Goal: Task Accomplishment & Management: Manage account settings

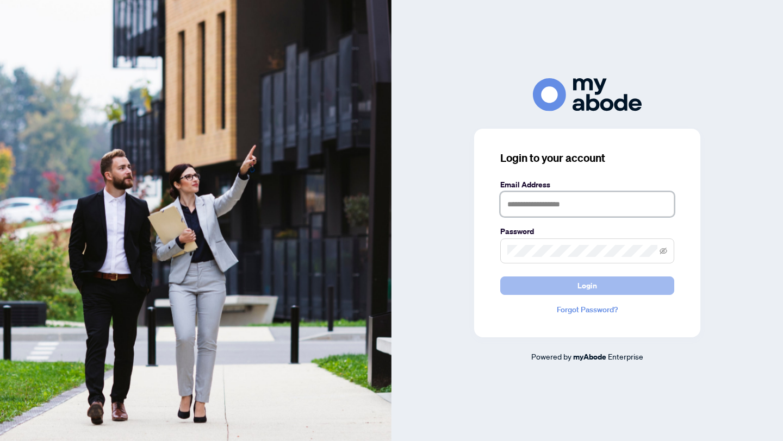
type input "**********"
click at [524, 285] on button "Login" at bounding box center [587, 286] width 174 height 18
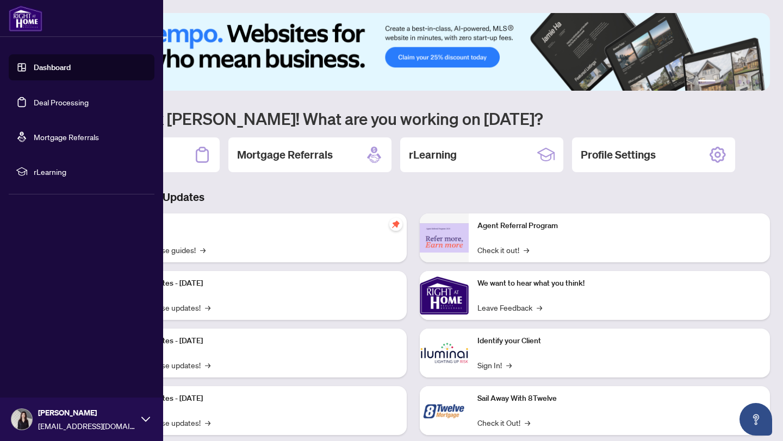
click at [34, 97] on link "Deal Processing" at bounding box center [61, 102] width 55 height 10
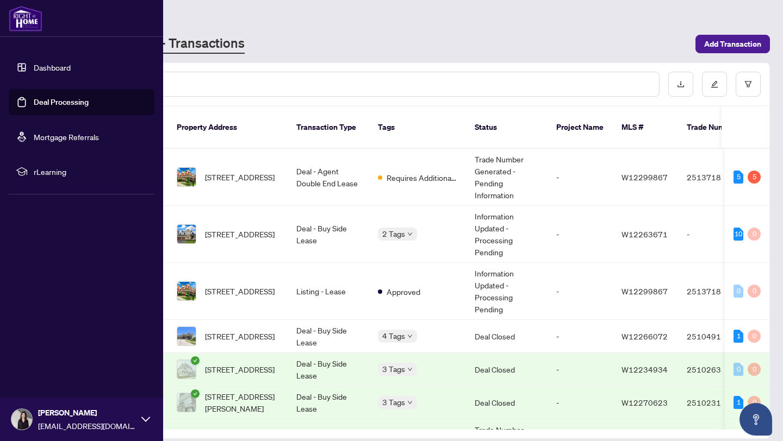
click at [34, 136] on link "Mortgage Referrals" at bounding box center [66, 137] width 65 height 10
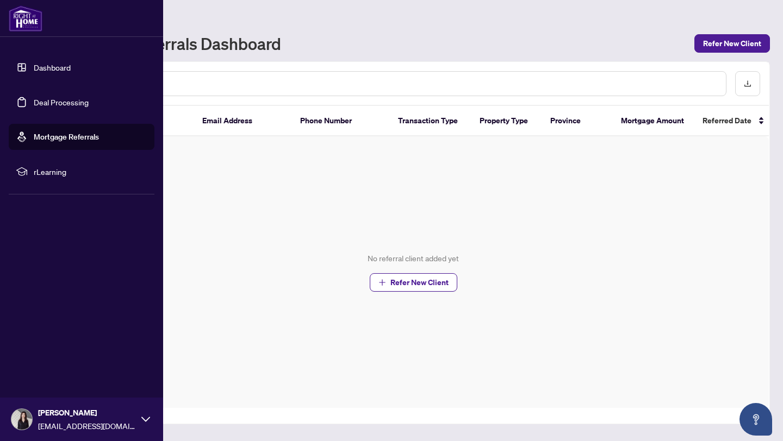
click at [34, 106] on link "Deal Processing" at bounding box center [61, 102] width 55 height 10
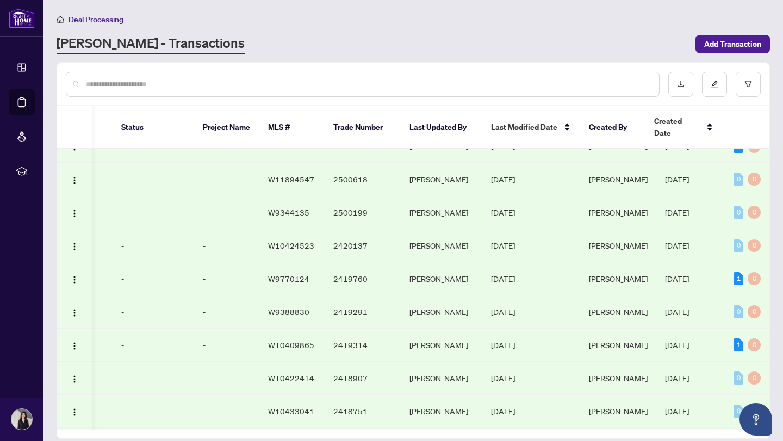
scroll to position [1069, 353]
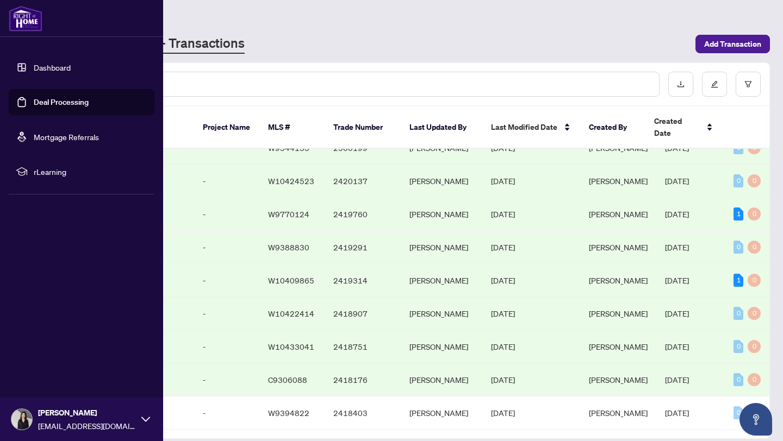
click at [65, 98] on link "Deal Processing" at bounding box center [61, 102] width 55 height 10
click at [67, 103] on link "Deal Processing" at bounding box center [61, 102] width 55 height 10
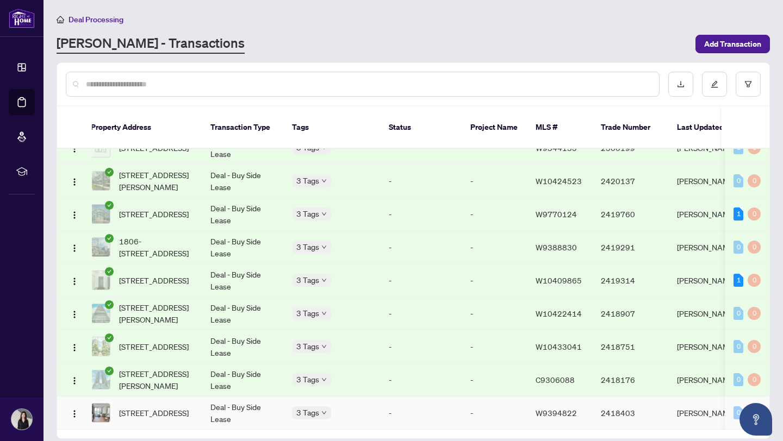
scroll to position [0, 0]
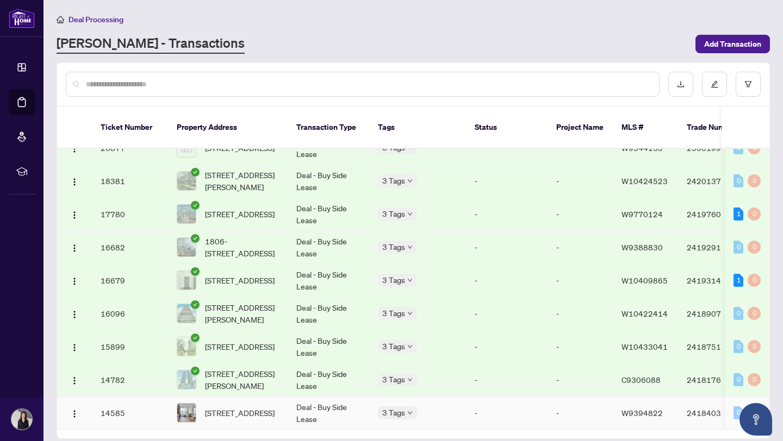
click at [200, 403] on div "3510-2220 Lakeshore Blvd Toronto Ontario M8V 0C1 Canada, Toronto, Ontario M8V 0…" at bounding box center [228, 413] width 102 height 20
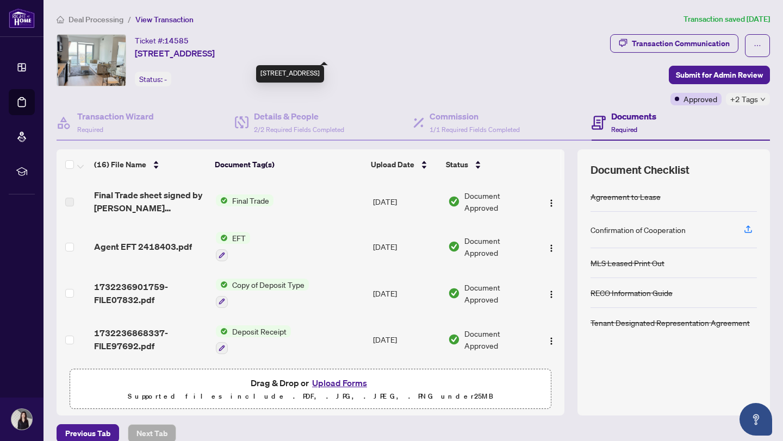
drag, startPoint x: 135, startPoint y: 53, endPoint x: 305, endPoint y: 53, distance: 169.6
click at [215, 53] on span "3510-2220 Lakeshore Blvd Toronto Ontario M8V 0C1 Canada, Toronto, Ontario M8V 0…" at bounding box center [175, 53] width 80 height 13
copy span "3510-2220 Lakeshore Blvd Toronto Ontario"
click at [95, 23] on span "Deal Processing" at bounding box center [95, 20] width 55 height 10
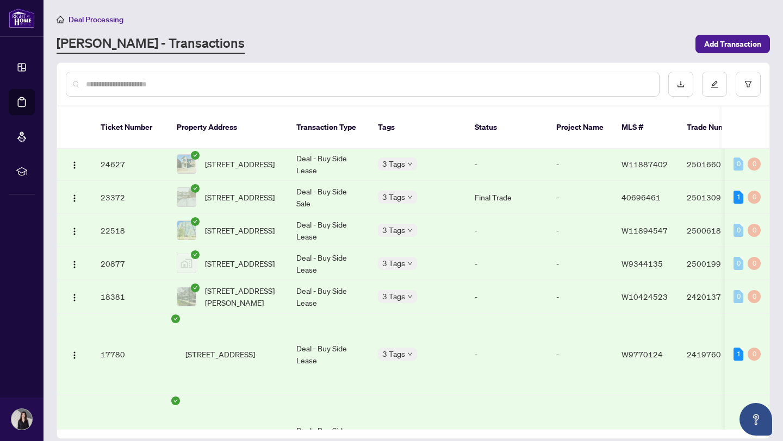
scroll to position [1069, 0]
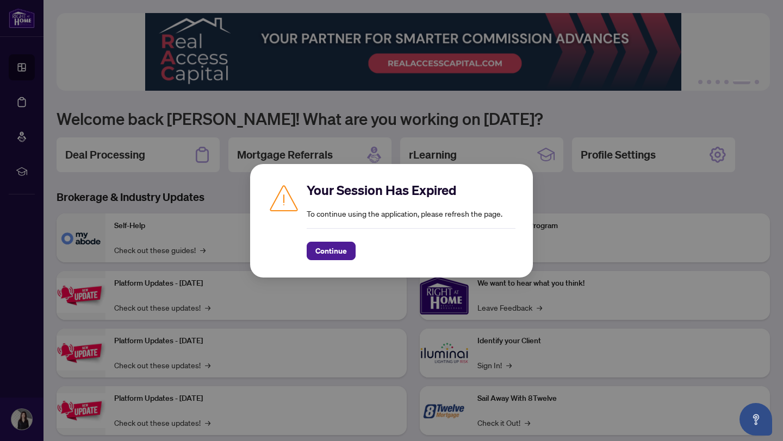
scroll to position [21, 0]
